Goal: Find specific page/section: Find specific page/section

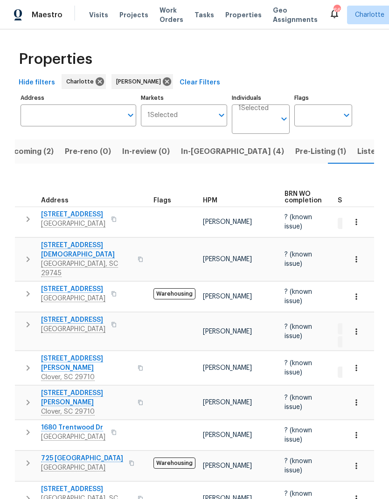
click at [57, 354] on span "[STREET_ADDRESS][PERSON_NAME]" at bounding box center [86, 363] width 91 height 19
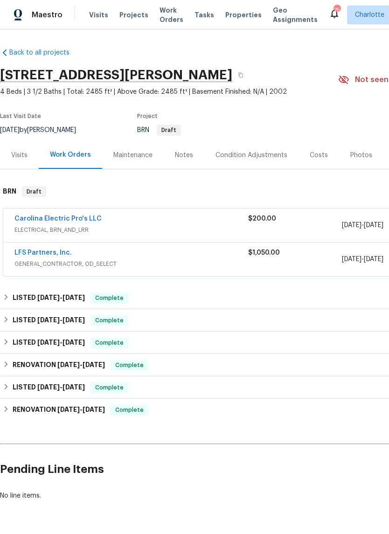
click at [109, 251] on div "LFS Partners, Inc." at bounding box center [131, 253] width 234 height 11
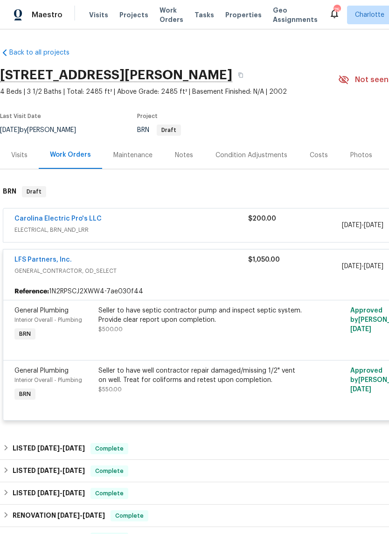
click at [25, 260] on link "LFS Partners, Inc." at bounding box center [42, 259] width 57 height 7
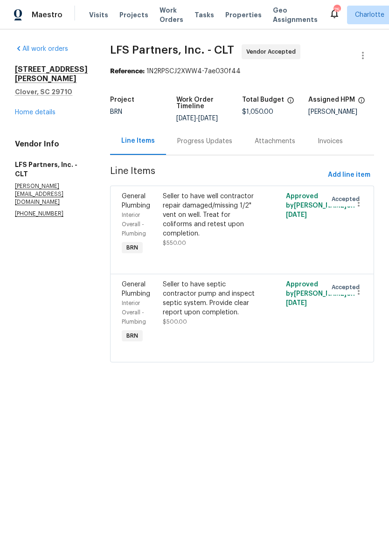
click at [191, 137] on div "Progress Updates" at bounding box center [204, 141] width 55 height 9
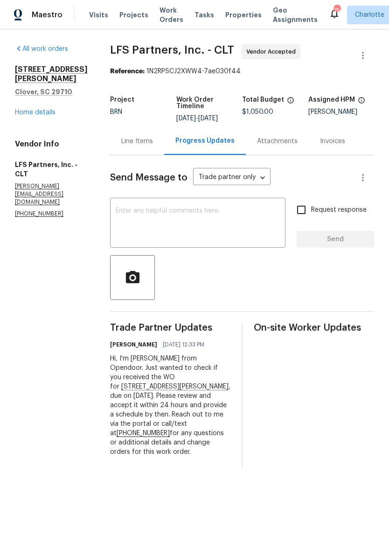
click at [121, 137] on div "Line Items" at bounding box center [137, 141] width 32 height 9
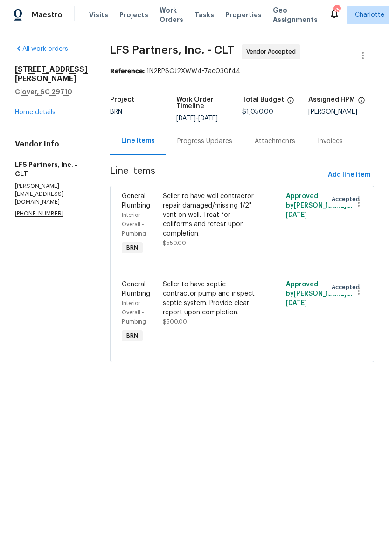
click at [28, 114] on link "Home details" at bounding box center [35, 112] width 41 height 7
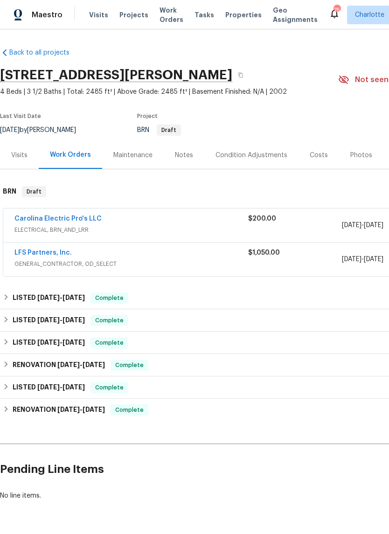
click at [52, 220] on link "Carolina Electric Pro's LLC" at bounding box center [57, 218] width 87 height 7
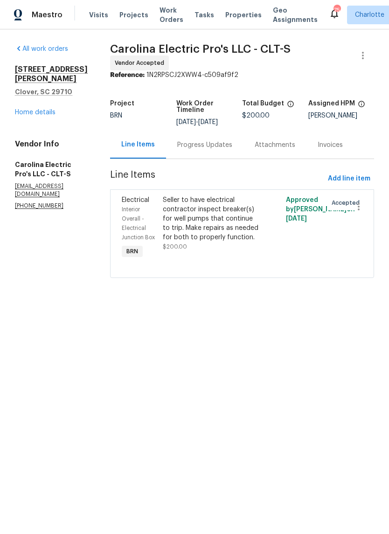
click at [211, 155] on div "Progress Updates" at bounding box center [204, 145] width 77 height 28
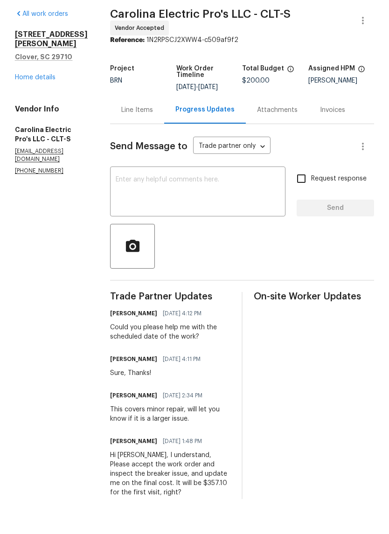
click at [20, 109] on link "Home details" at bounding box center [35, 112] width 41 height 7
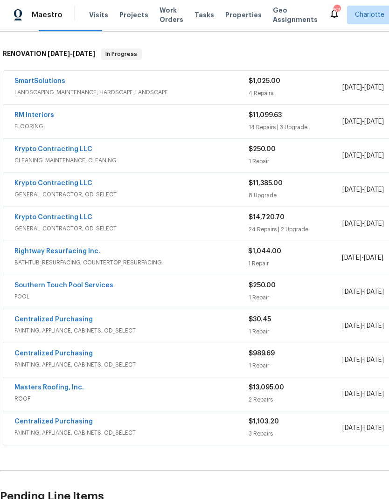
scroll to position [139, 0]
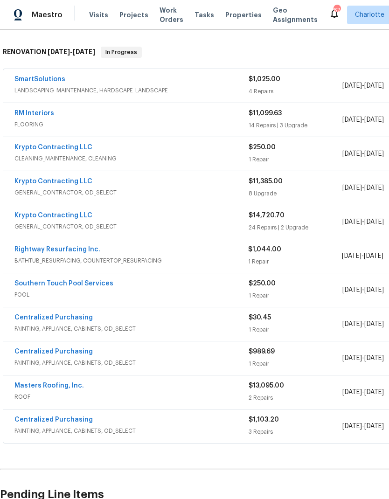
click at [45, 284] on link "Southern Touch Pool Services" at bounding box center [63, 283] width 99 height 7
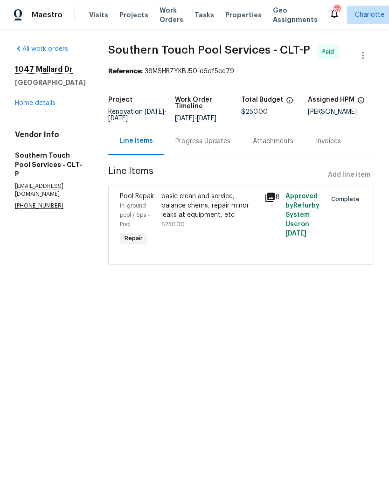
click at [205, 146] on div "Progress Updates" at bounding box center [202, 141] width 55 height 9
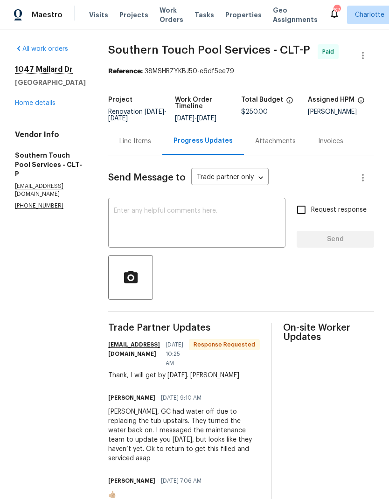
click at [24, 101] on link "Home details" at bounding box center [35, 103] width 41 height 7
